Goal: Task Accomplishment & Management: Manage account settings

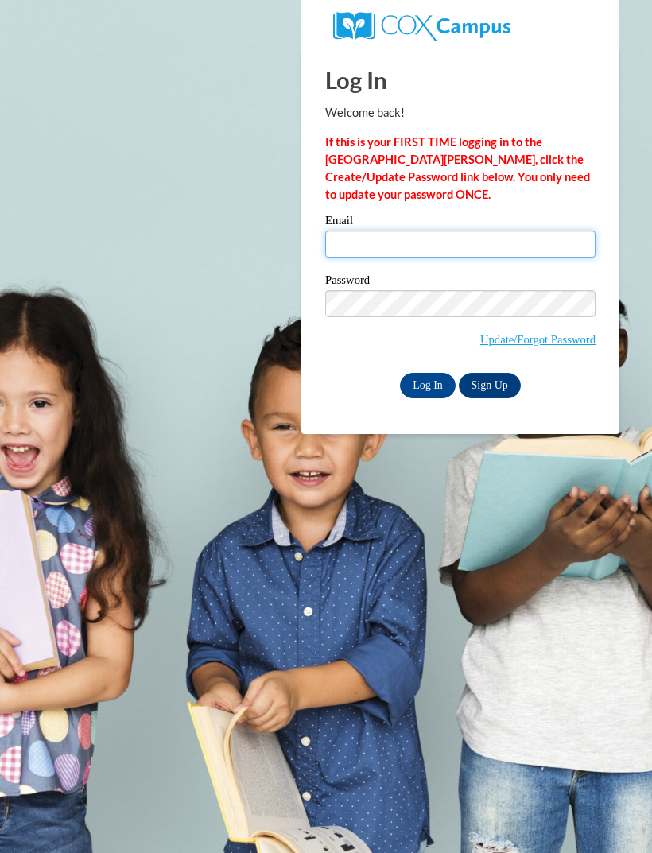
click at [456, 232] on input "Email" at bounding box center [460, 243] width 270 height 27
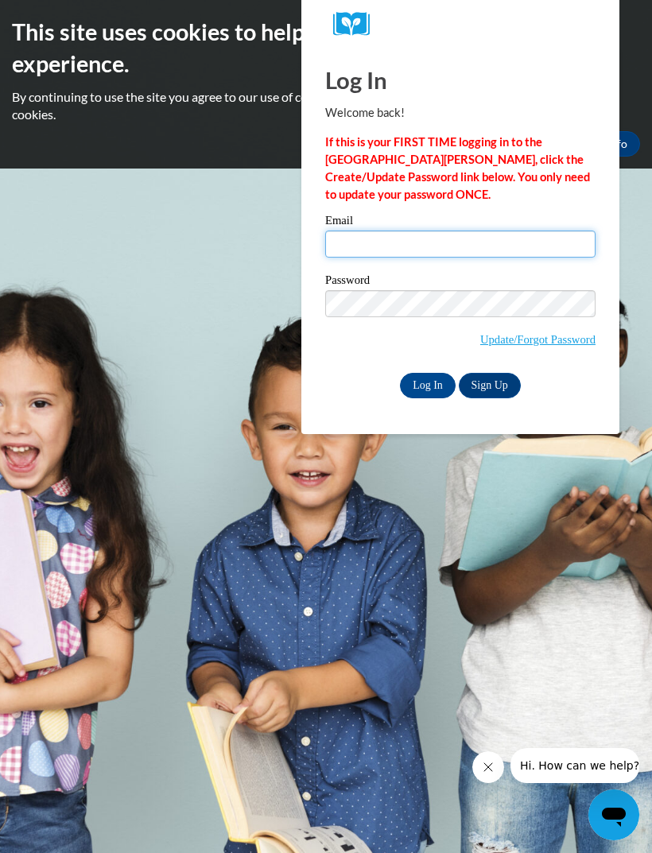
type input "chappellemitchell@yahoo.com"
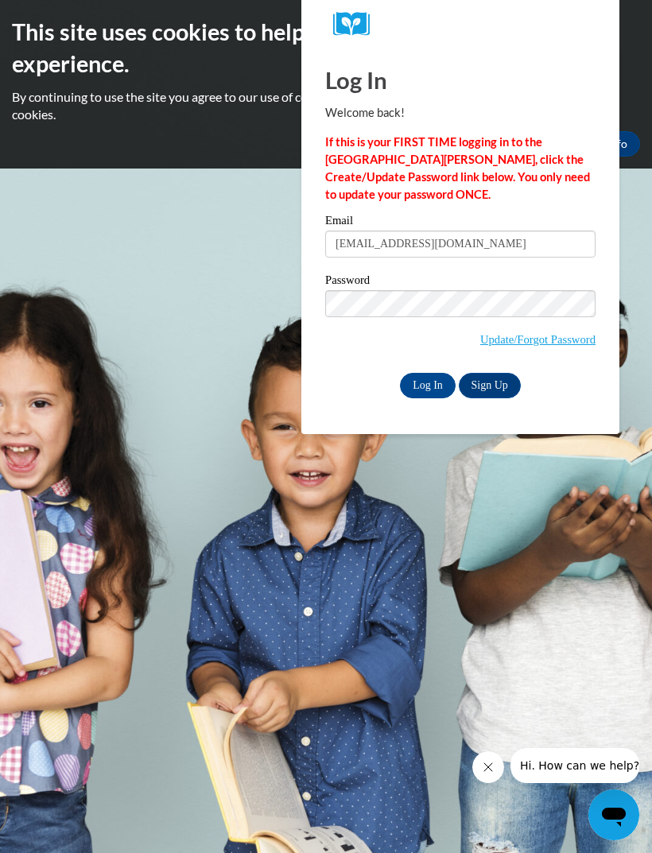
click at [428, 384] on input "Log In" at bounding box center [428, 385] width 56 height 25
click at [439, 382] on input "Log In" at bounding box center [428, 385] width 56 height 25
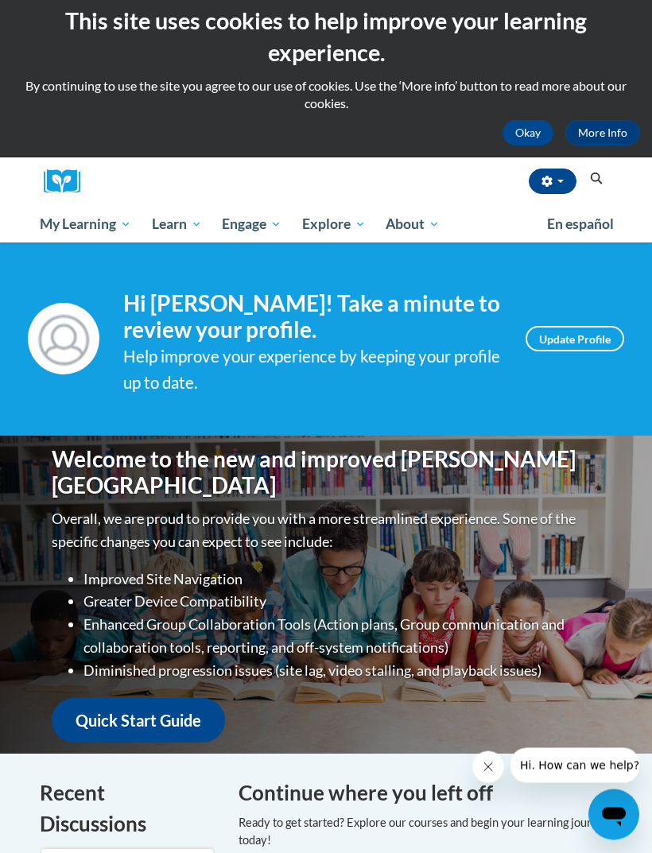
scroll to position [8, 0]
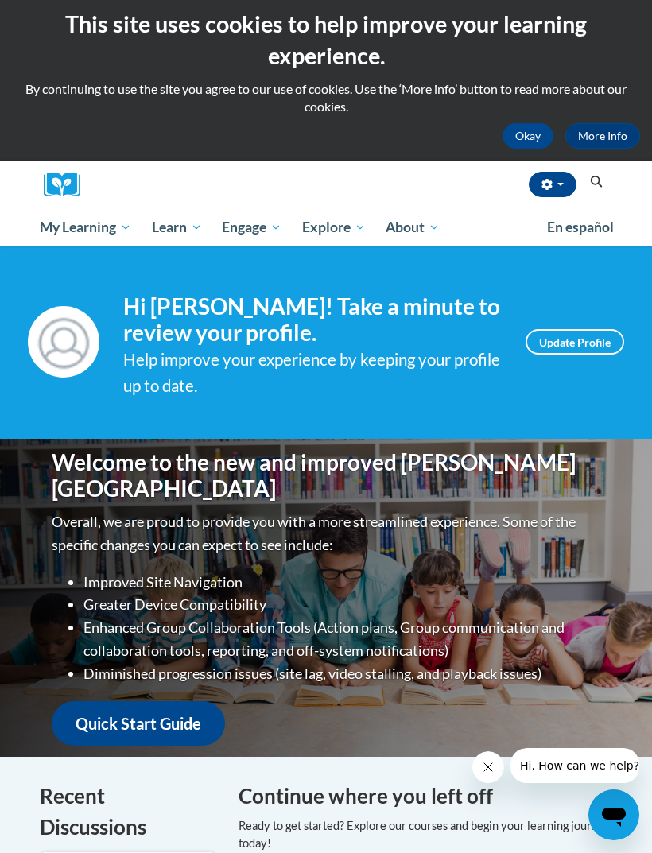
click at [0, 0] on span "My Course Progress" at bounding box center [0, 0] width 0 height 0
